Goal: Information Seeking & Learning: Check status

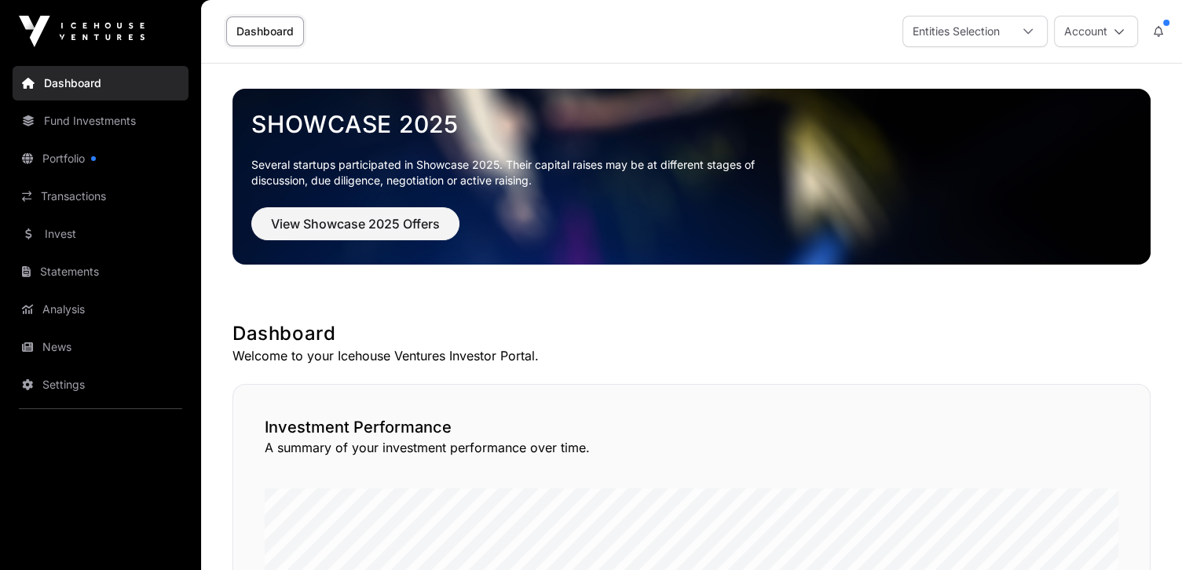
click at [63, 159] on link "Portfolio" at bounding box center [101, 158] width 176 height 35
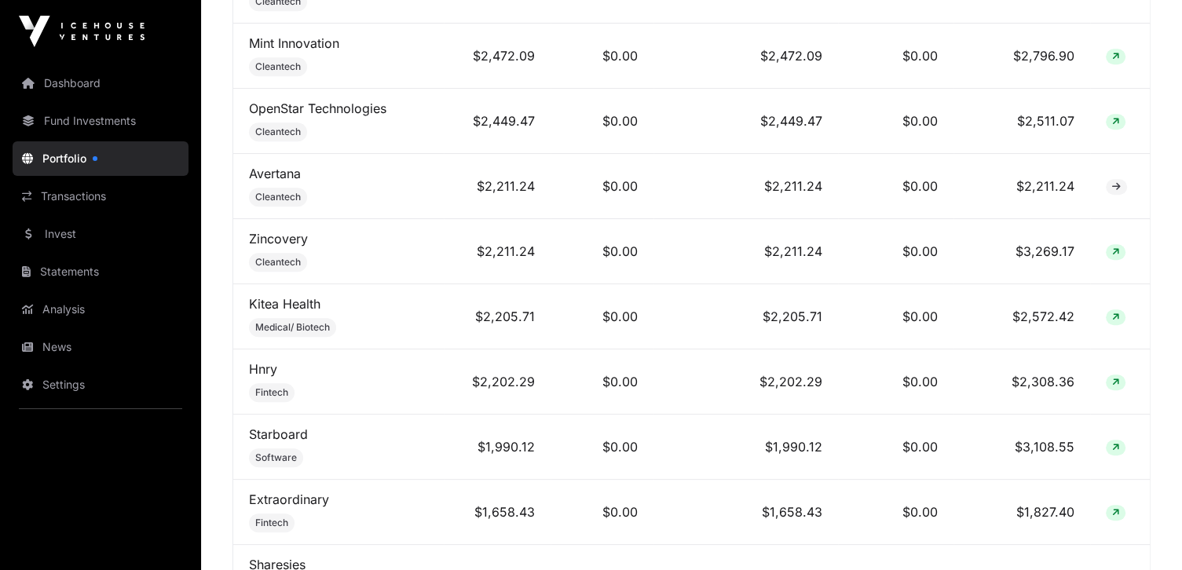
scroll to position [1256, 0]
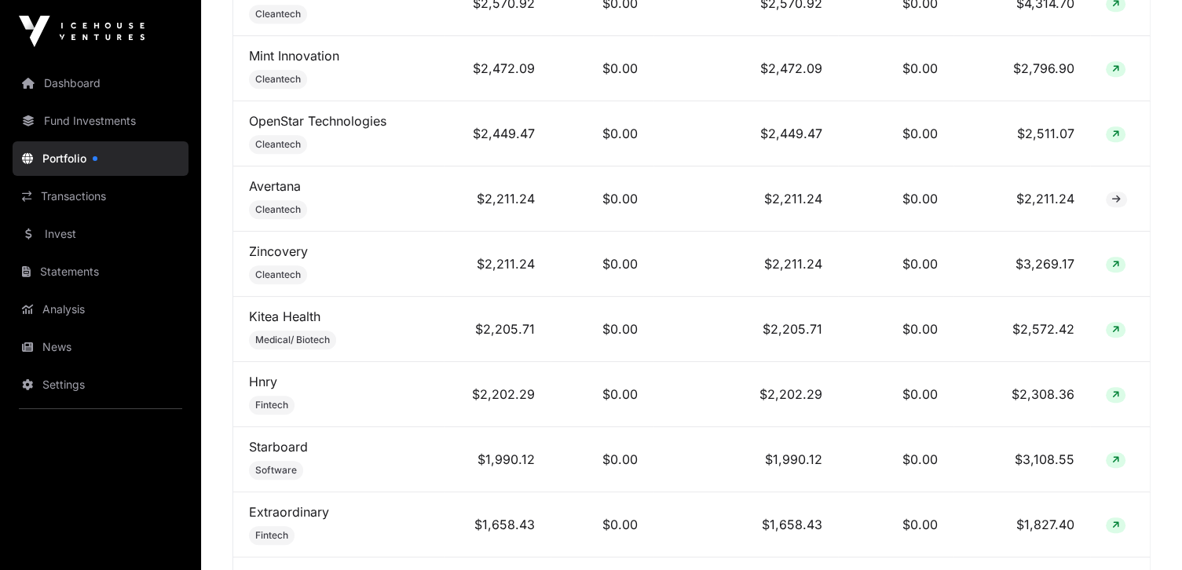
click at [88, 85] on link "Dashboard" at bounding box center [101, 83] width 176 height 35
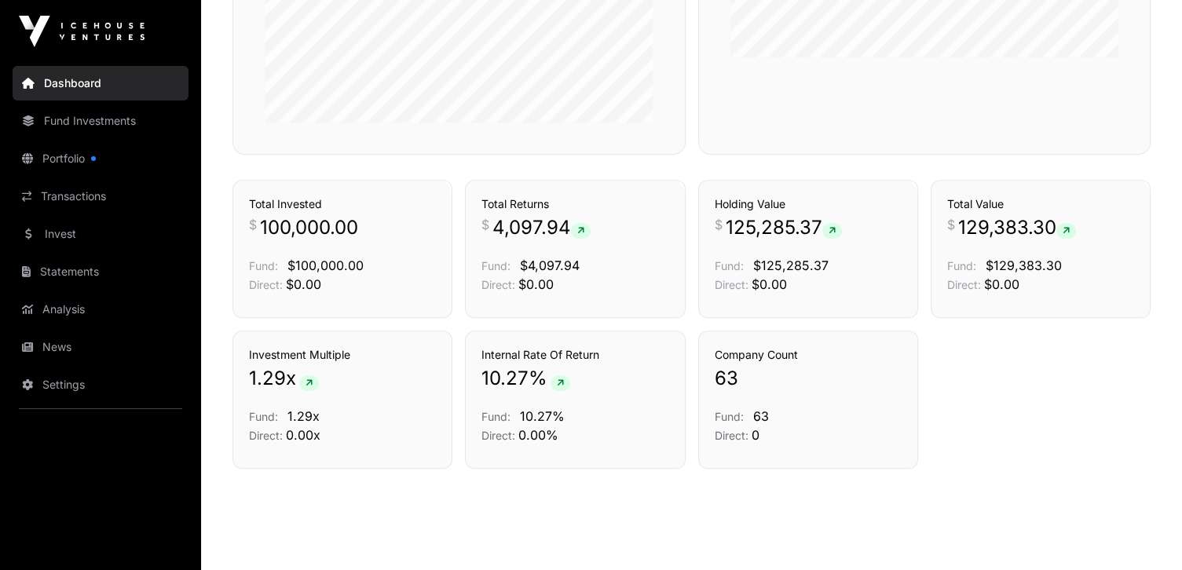
scroll to position [1061, 0]
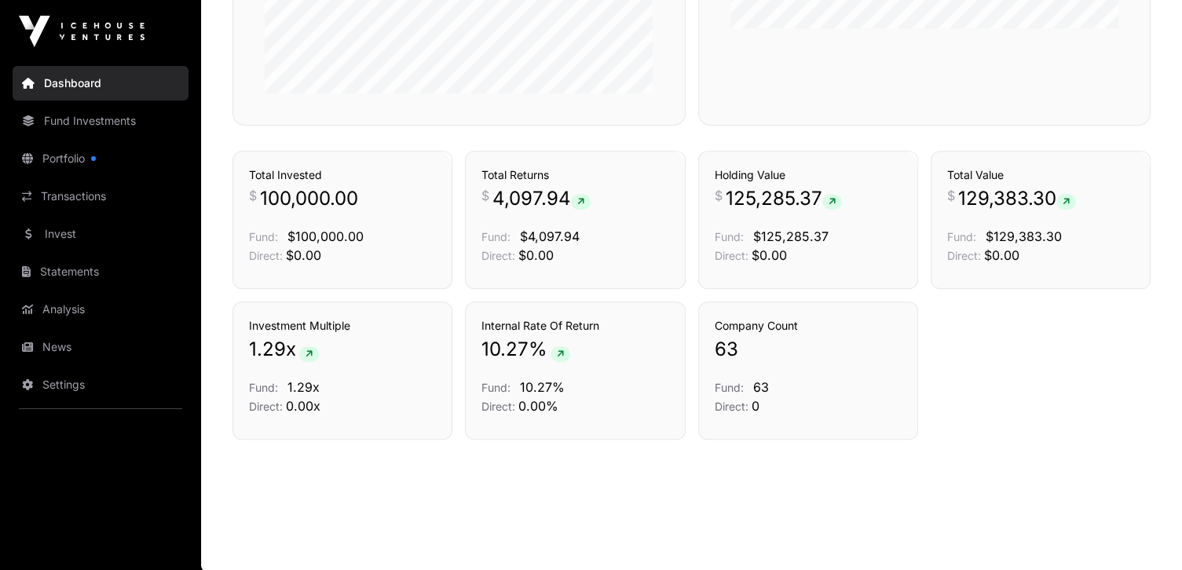
click at [634, 131] on link "Transactions" at bounding box center [636, 123] width 65 height 16
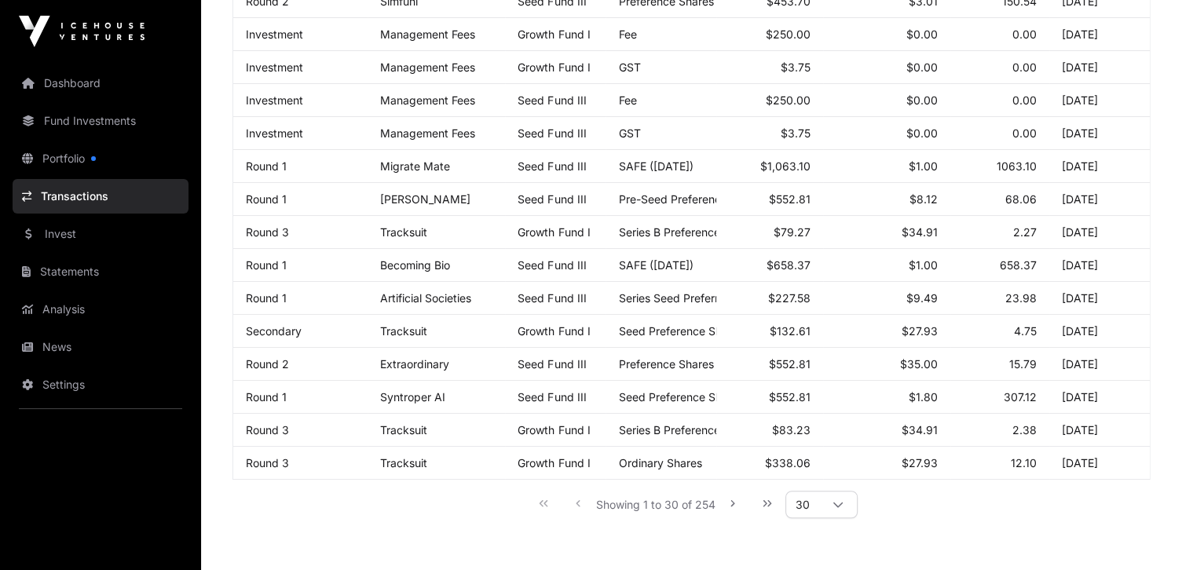
scroll to position [872, 0]
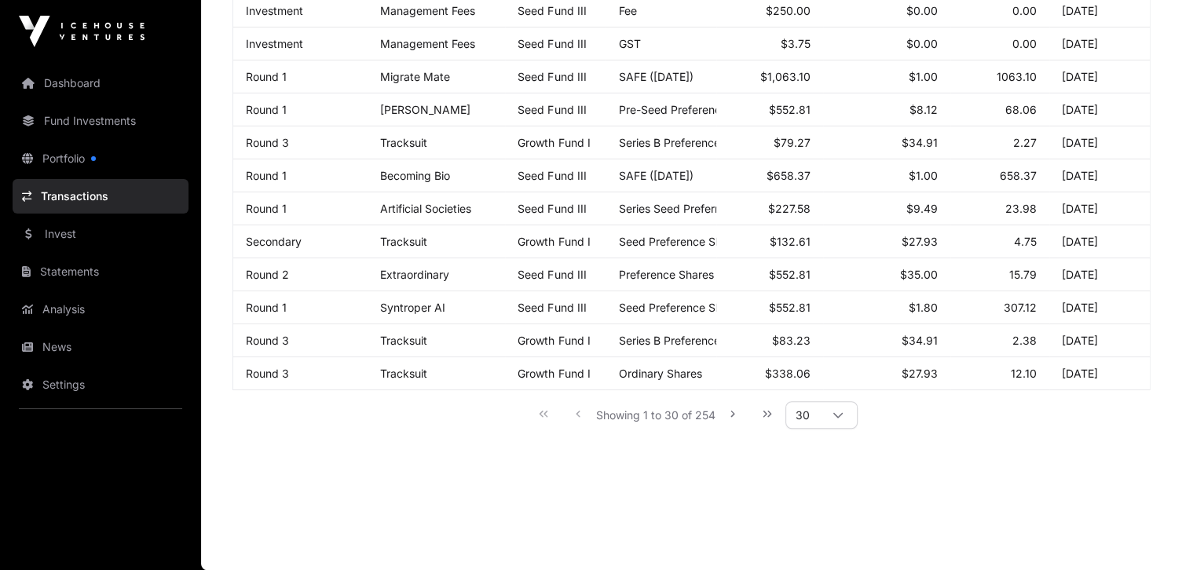
click at [835, 417] on icon at bounding box center [837, 415] width 11 height 11
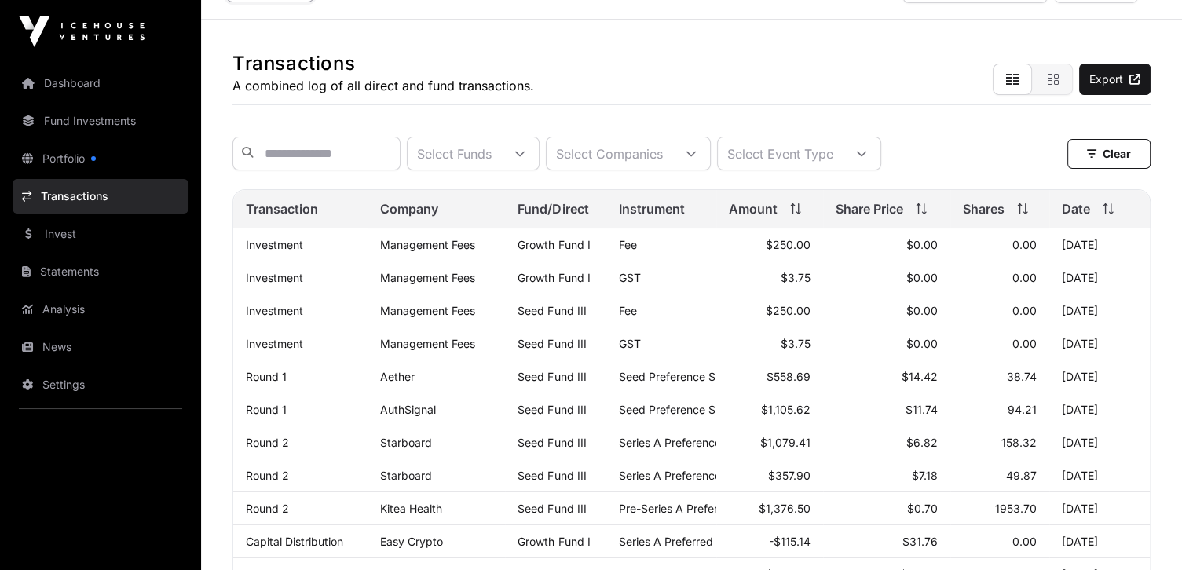
scroll to position [9, 0]
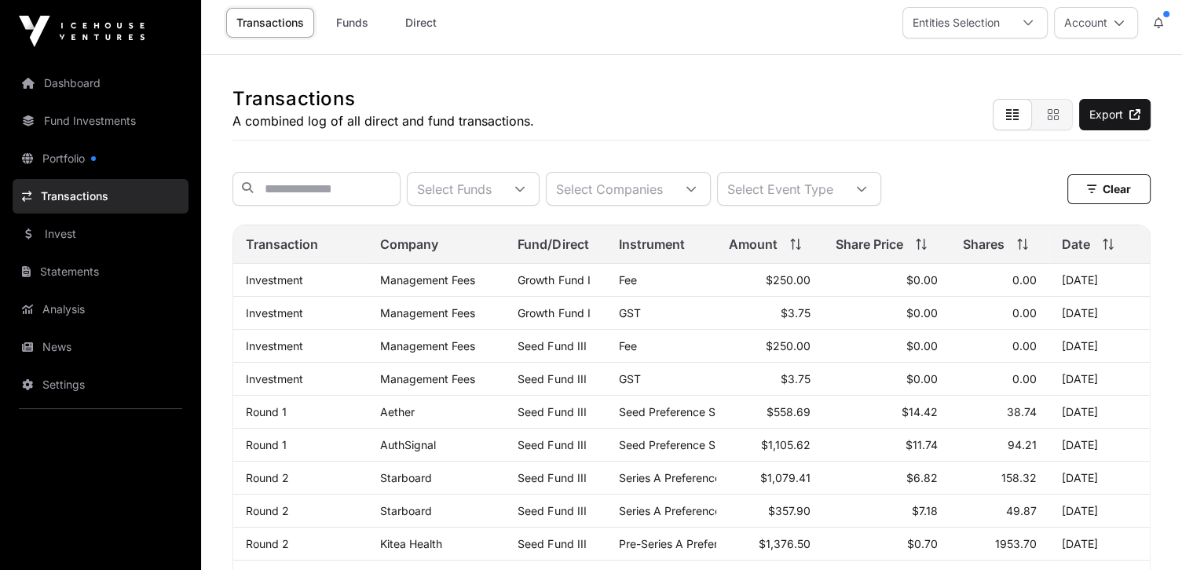
click at [866, 192] on icon at bounding box center [861, 188] width 9 height 5
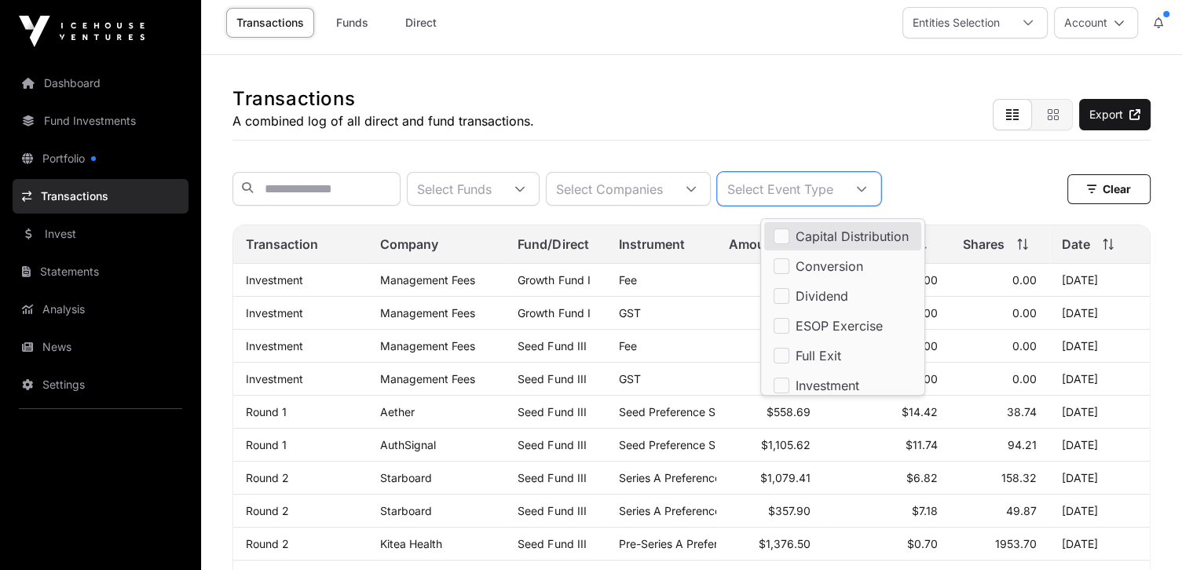
click at [889, 230] on span "Capital Distribution" at bounding box center [851, 236] width 113 height 13
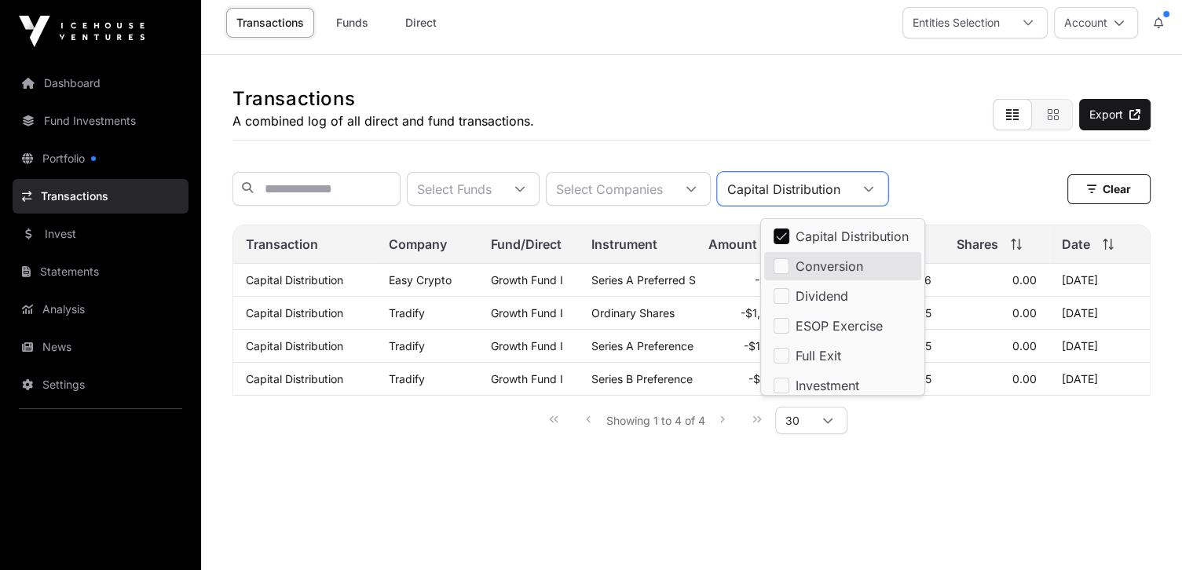
click at [460, 444] on div "Showing 1 to 4 of 4 30" at bounding box center [691, 420] width 918 height 48
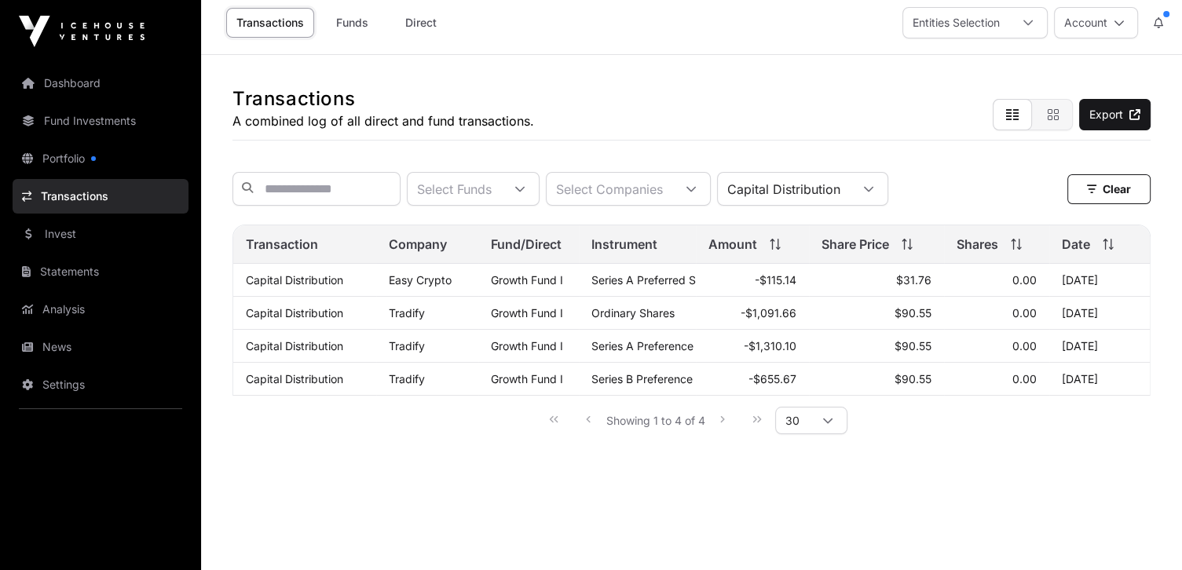
click at [874, 191] on icon at bounding box center [868, 189] width 11 height 11
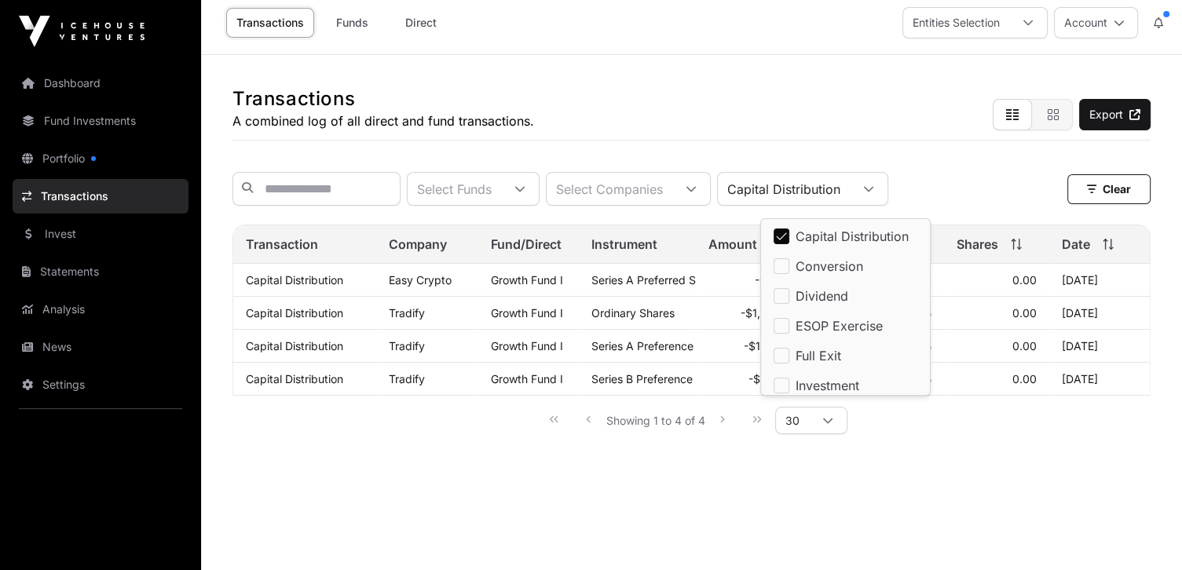
click at [823, 353] on span "Full Exit" at bounding box center [818, 355] width 46 height 13
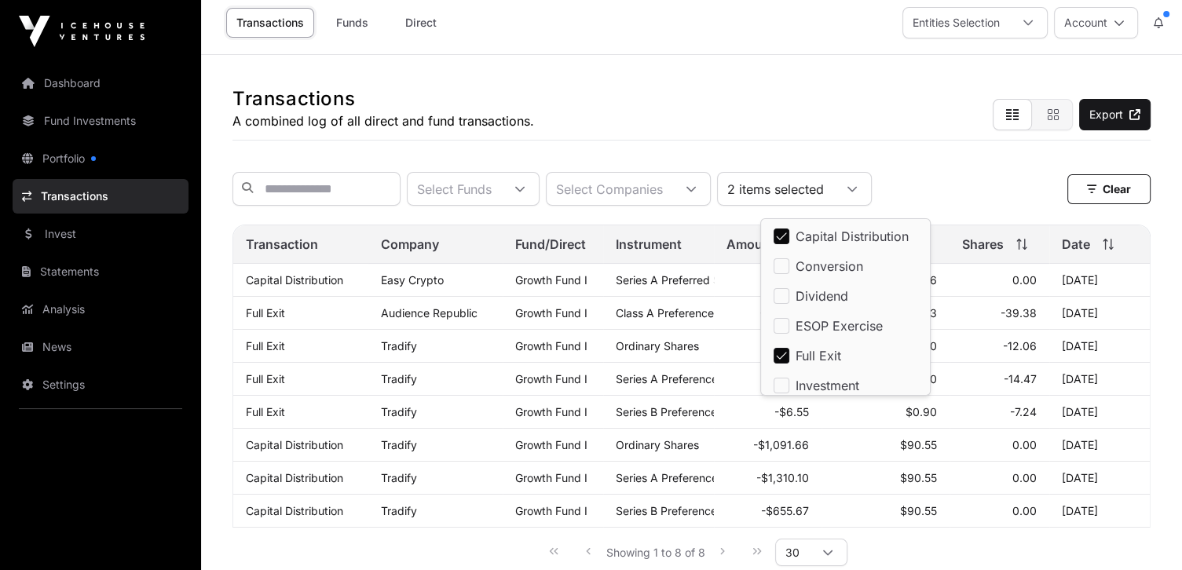
click at [947, 180] on div "Select Funds Select Companies 2 items selected Clear" at bounding box center [691, 189] width 918 height 34
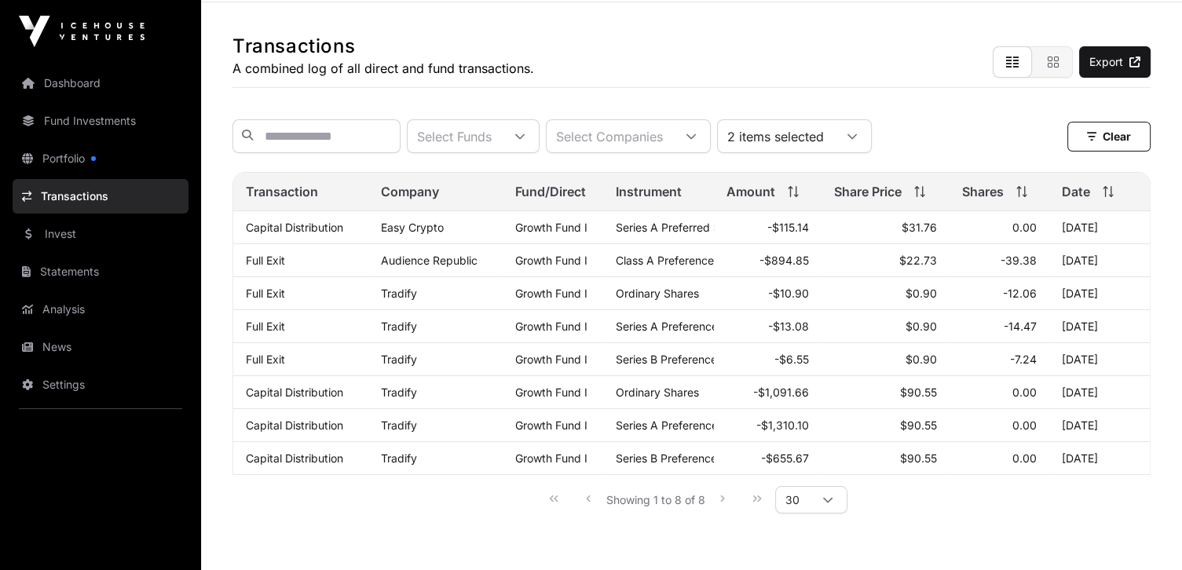
scroll to position [87, 0]
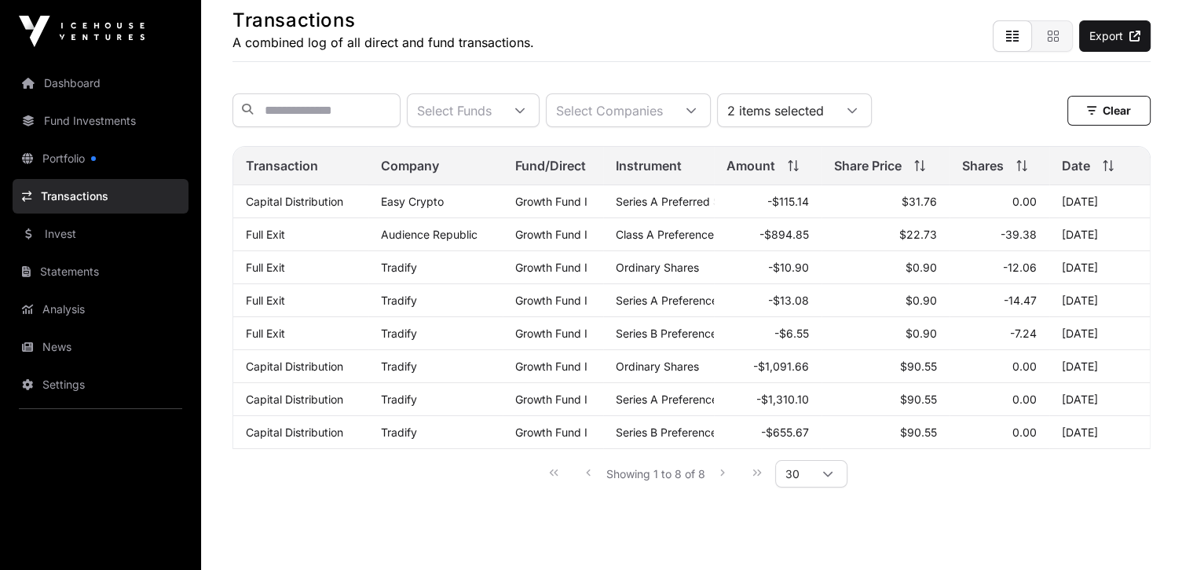
click at [857, 112] on icon at bounding box center [851, 110] width 9 height 5
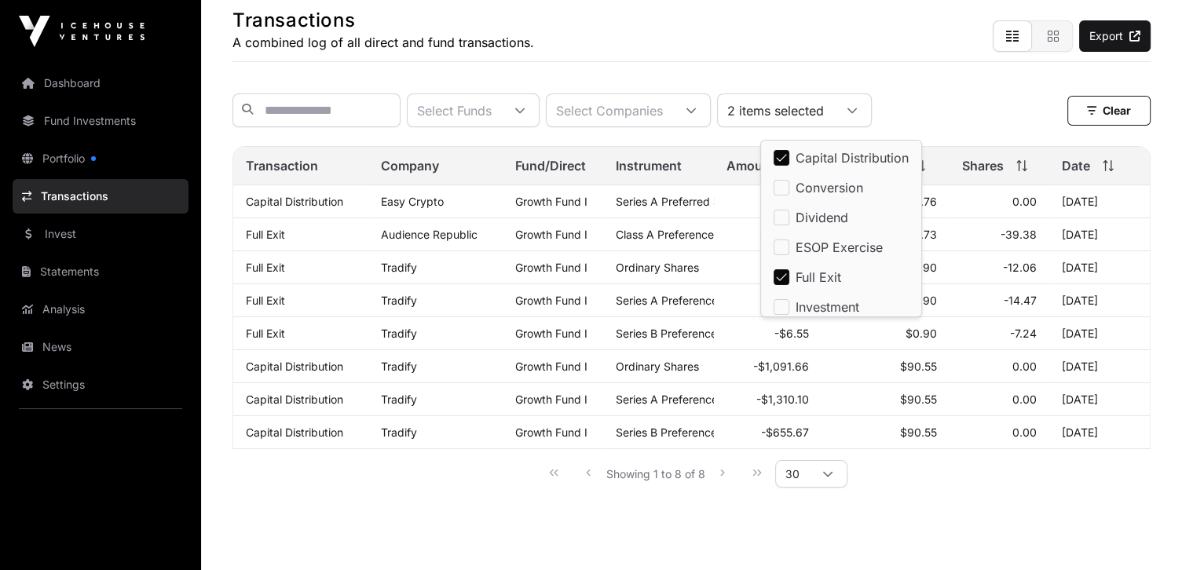
click at [964, 111] on div "Select Funds Select Companies 2 items selected Clear" at bounding box center [691, 110] width 918 height 34
